Goal: Task Accomplishment & Management: Manage account settings

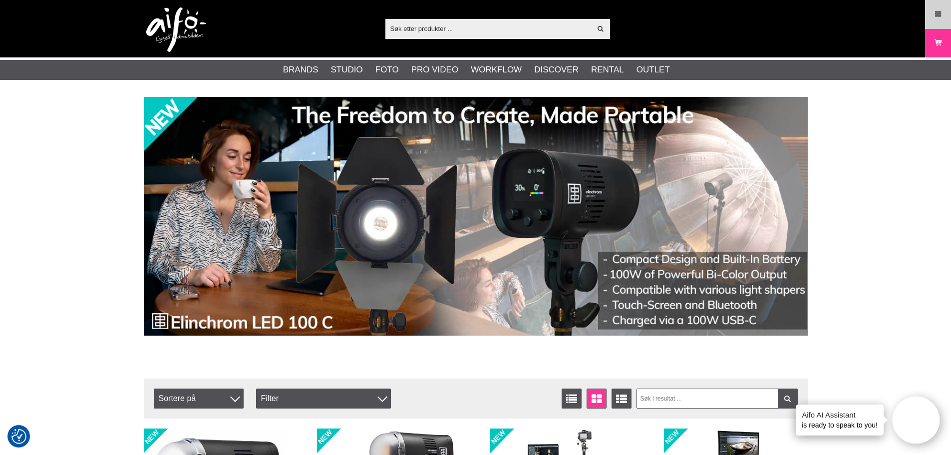
click at [947, 16] on link "Menu" at bounding box center [937, 13] width 25 height 23
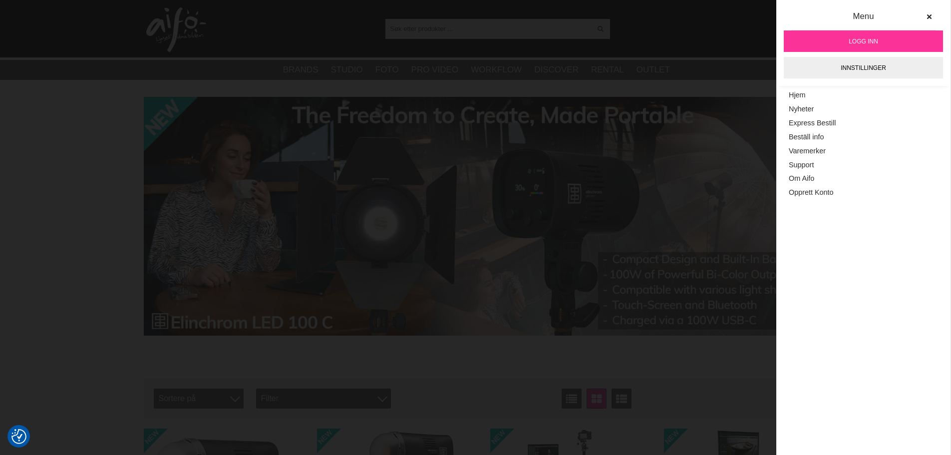
click at [878, 44] on link "Logg inn" at bounding box center [862, 40] width 159 height 21
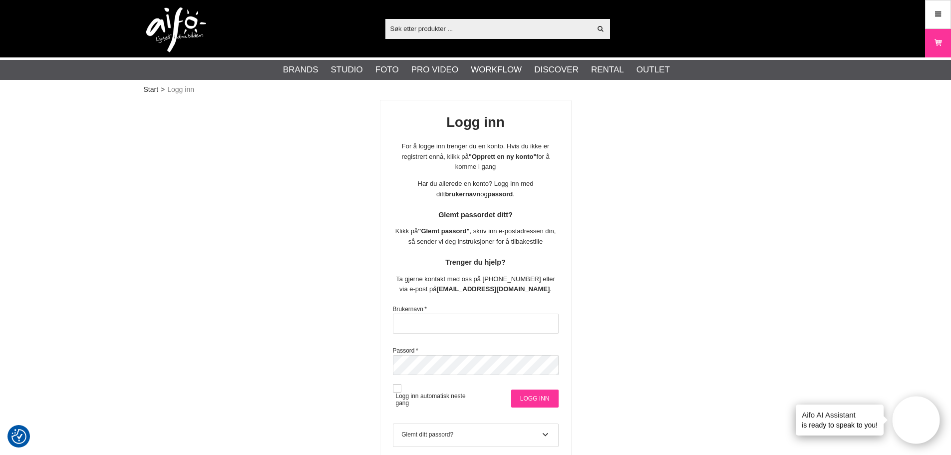
type input "stavanger"
click at [538, 401] on input "Logg inn" at bounding box center [534, 398] width 47 height 18
